Goal: Task Accomplishment & Management: Manage account settings

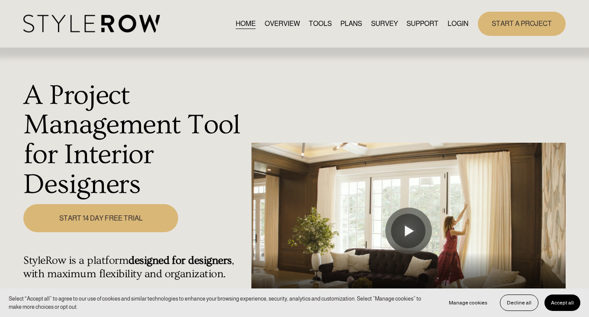
click at [454, 16] on div "HOME OVERVIEW TOOLS PLANS SURVEY SUPPORT QUESTIONS" at bounding box center [245, 24] width 444 height 18
click at [454, 26] on link "LOGIN" at bounding box center [457, 24] width 21 height 12
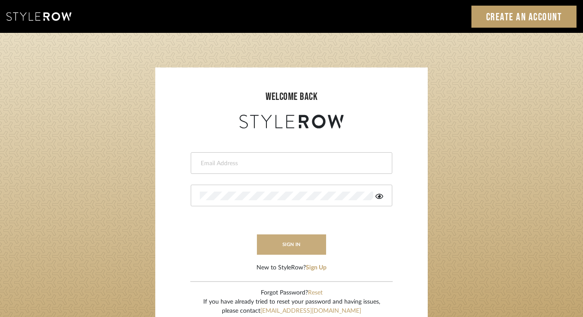
type input "trisha@tfoxproductions.com"
click at [296, 241] on button "sign in" at bounding box center [291, 244] width 69 height 20
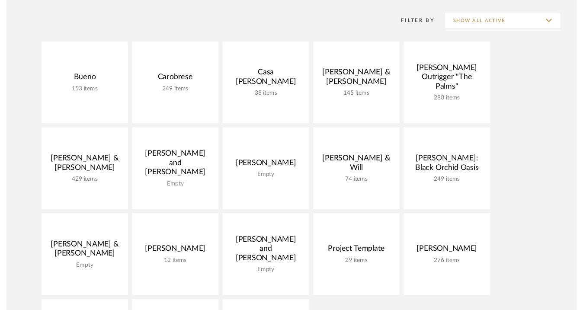
scroll to position [173, 0]
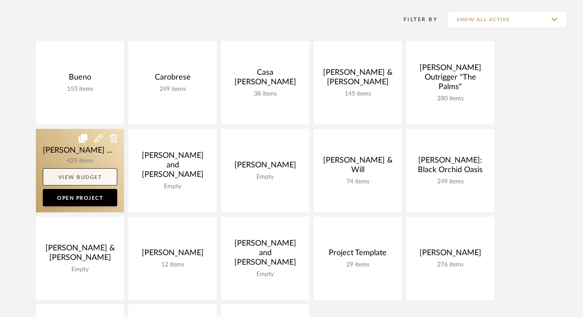
click at [70, 175] on link "View Budget" at bounding box center [80, 176] width 74 height 17
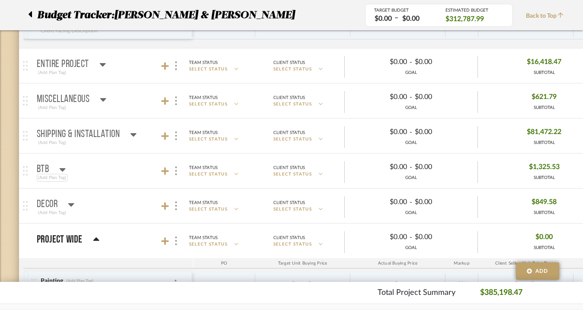
scroll to position [1315, 0]
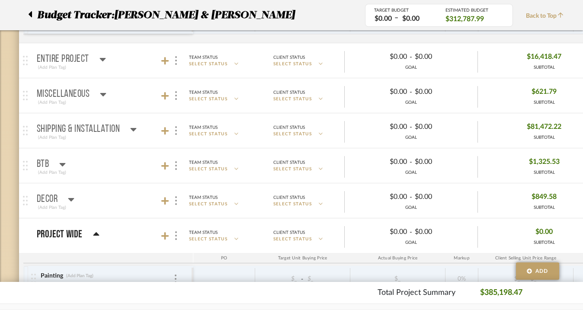
click at [64, 164] on icon at bounding box center [63, 164] width 6 height 3
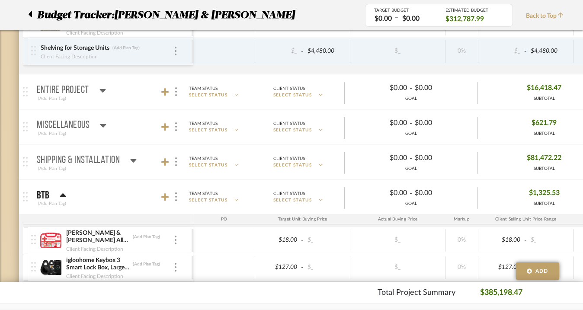
scroll to position [1287, 0]
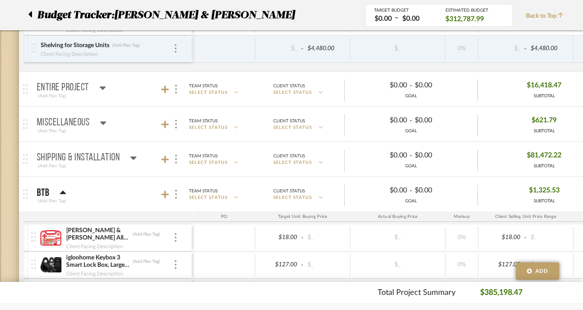
click at [104, 87] on icon at bounding box center [102, 87] width 6 height 3
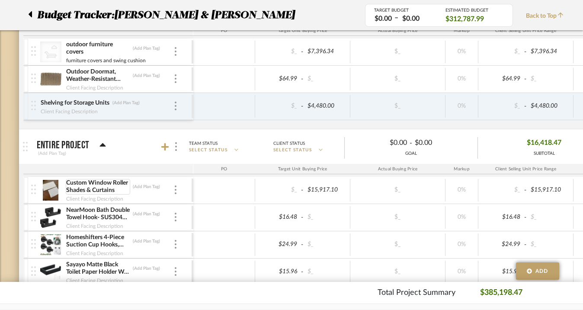
scroll to position [1214, 0]
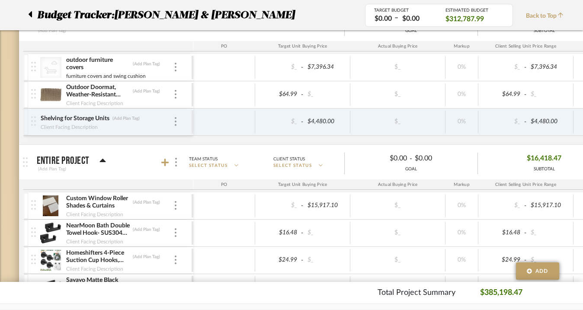
click at [100, 160] on icon at bounding box center [103, 160] width 6 height 3
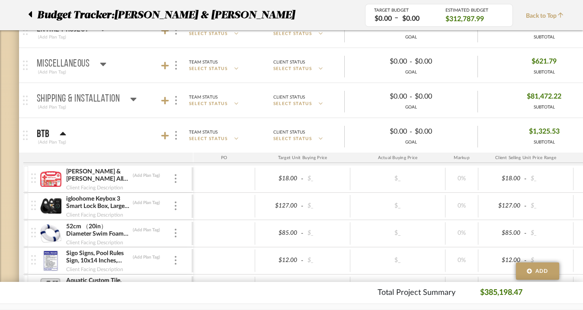
scroll to position [1338, 0]
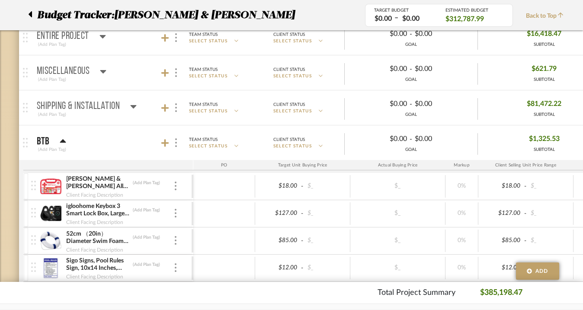
click at [64, 141] on icon at bounding box center [63, 140] width 6 height 3
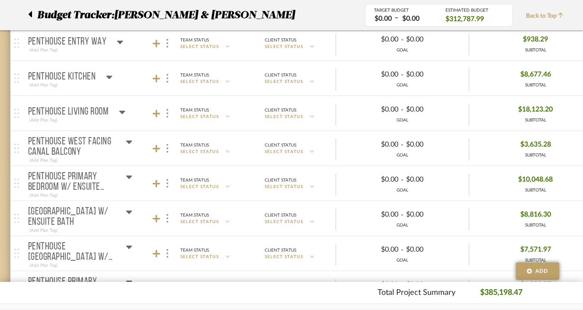
scroll to position [182, 9]
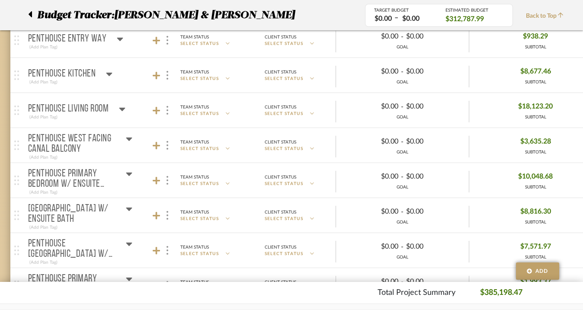
click at [131, 172] on icon at bounding box center [129, 174] width 6 height 10
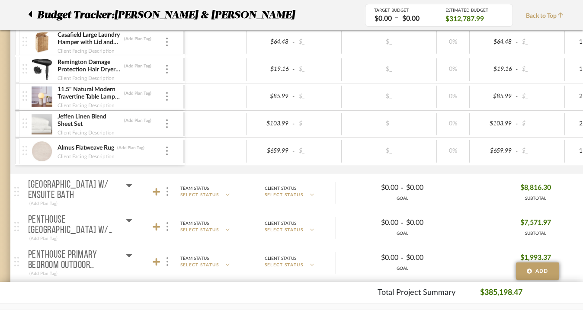
scroll to position [1616, 9]
click at [129, 183] on icon at bounding box center [129, 184] width 6 height 3
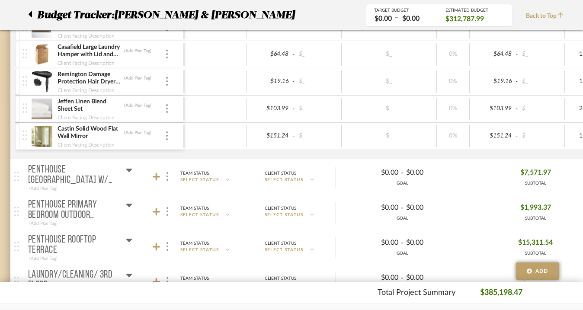
scroll to position [2767, 9]
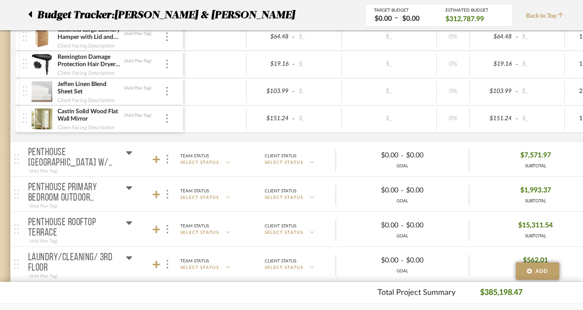
click at [131, 151] on icon at bounding box center [129, 152] width 6 height 3
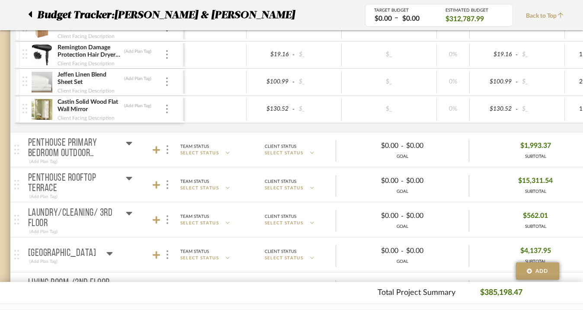
scroll to position [3885, 9]
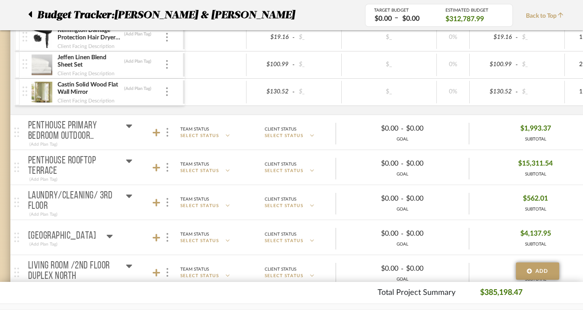
click at [131, 123] on icon at bounding box center [129, 126] width 6 height 10
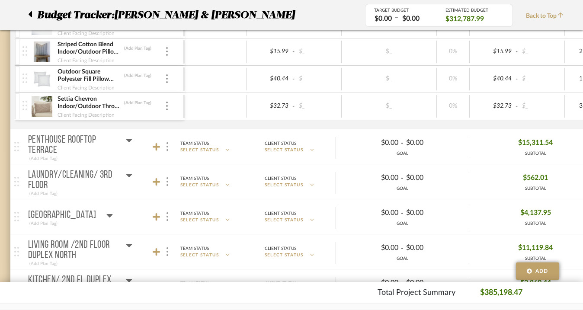
scroll to position [4092, 9]
